Goal: Navigation & Orientation: Find specific page/section

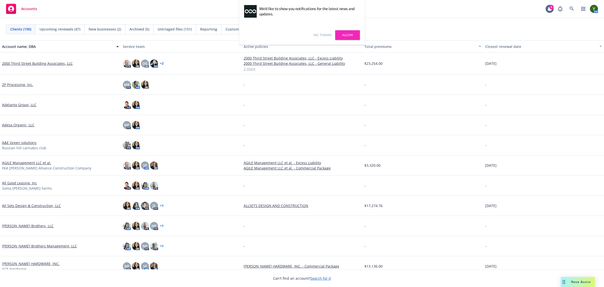
click at [319, 34] on link "No, thanks" at bounding box center [323, 35] width 18 height 5
